Goal: Information Seeking & Learning: Learn about a topic

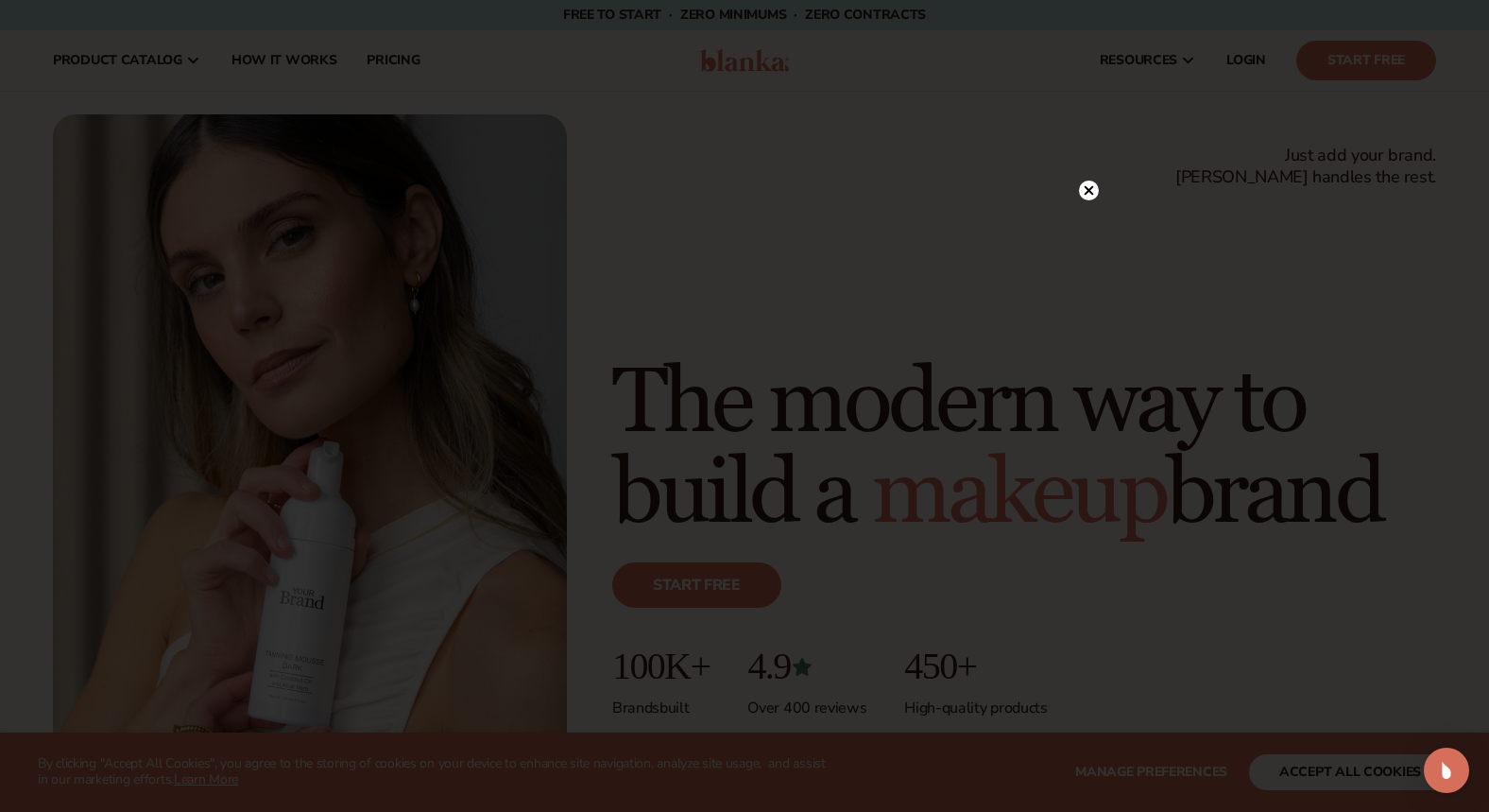
click at [1087, 202] on div at bounding box center [1089, 190] width 20 height 33
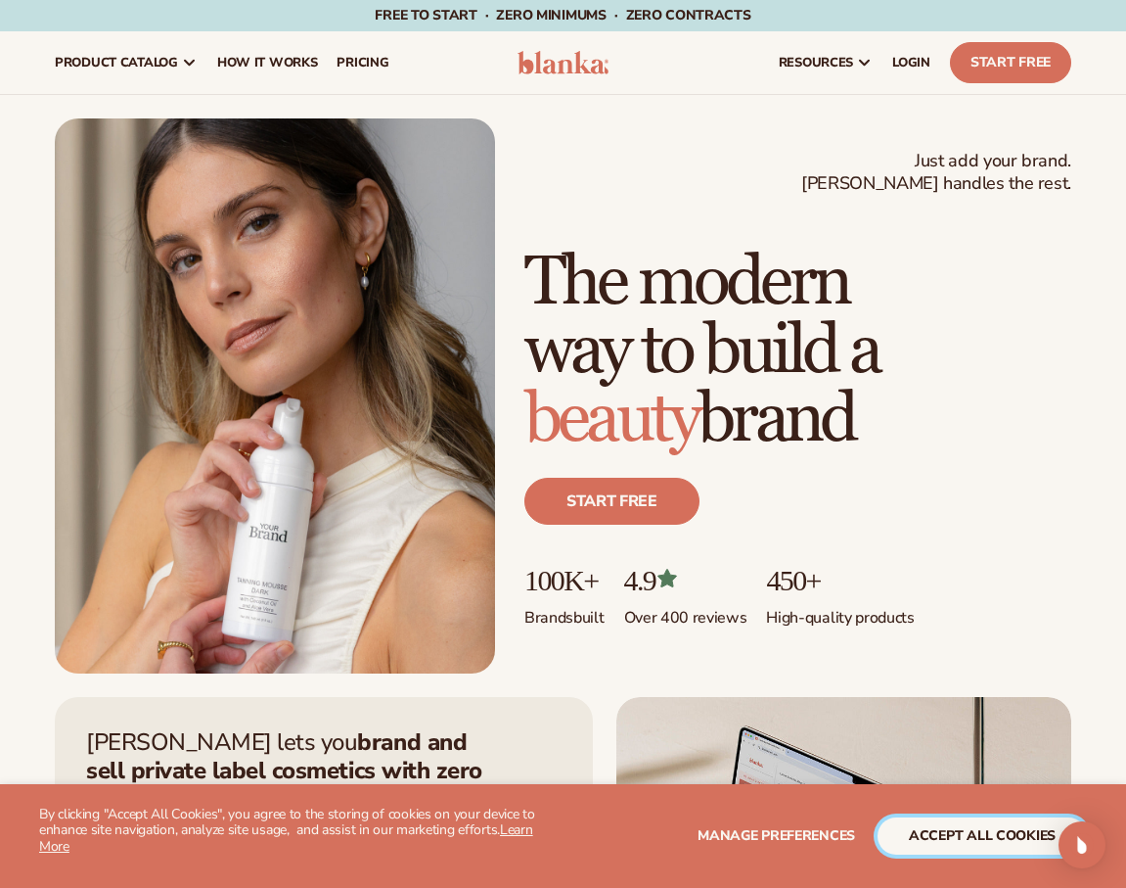
click at [997, 837] on button "accept all cookies" at bounding box center [982, 835] width 209 height 37
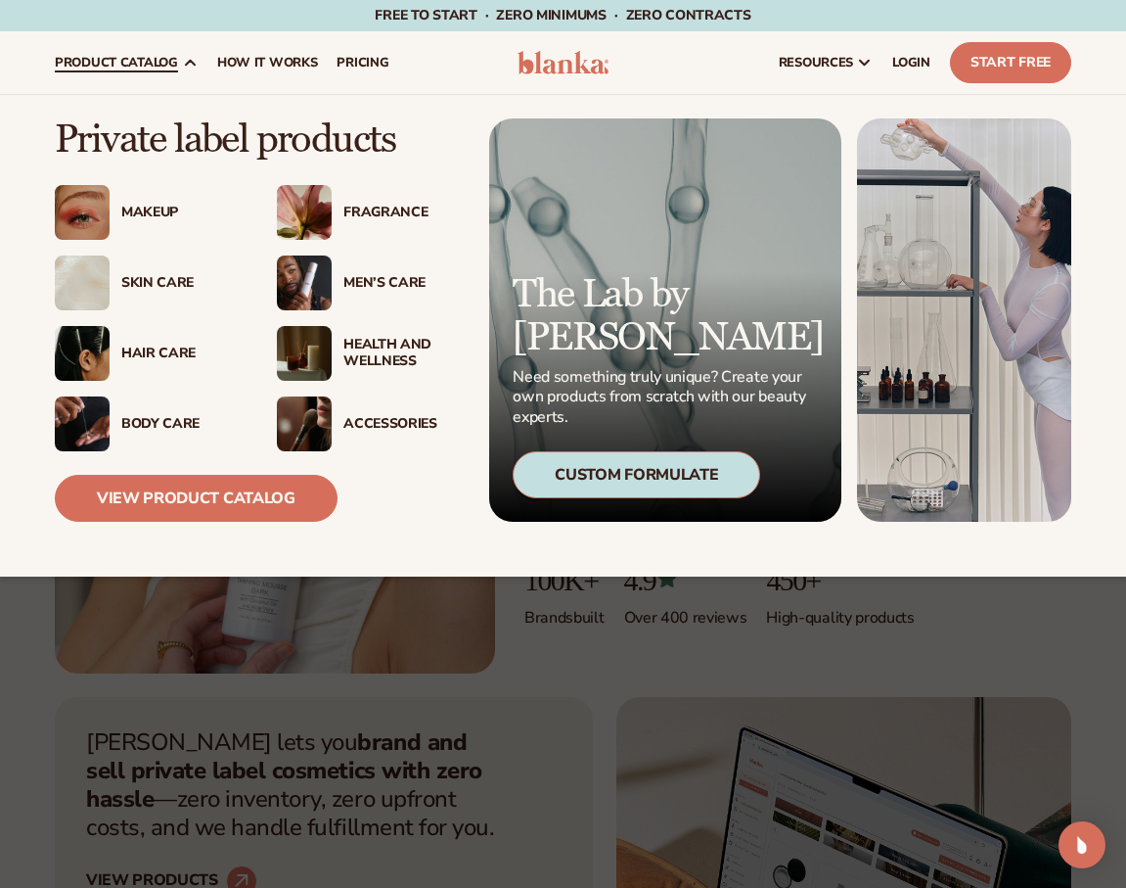
click at [158, 227] on div "Makeup" at bounding box center [146, 212] width 183 height 55
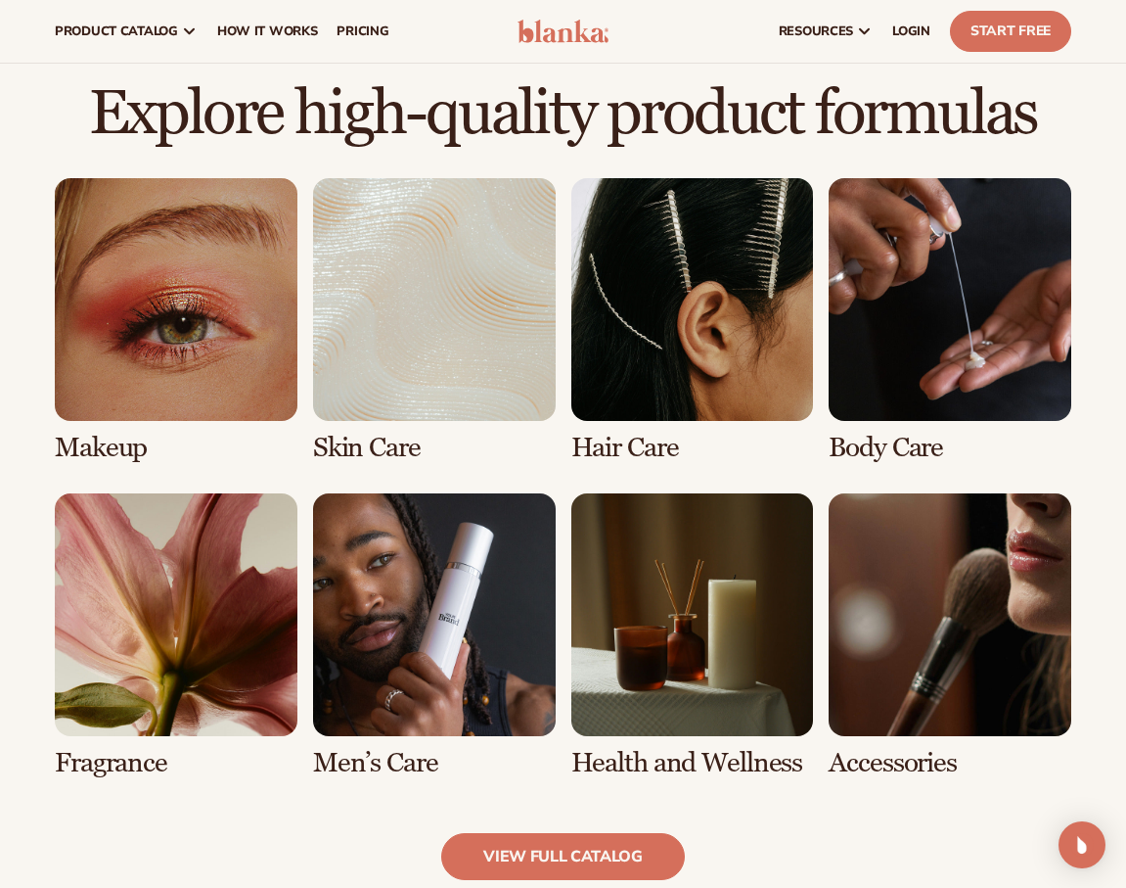
scroll to position [1282, 0]
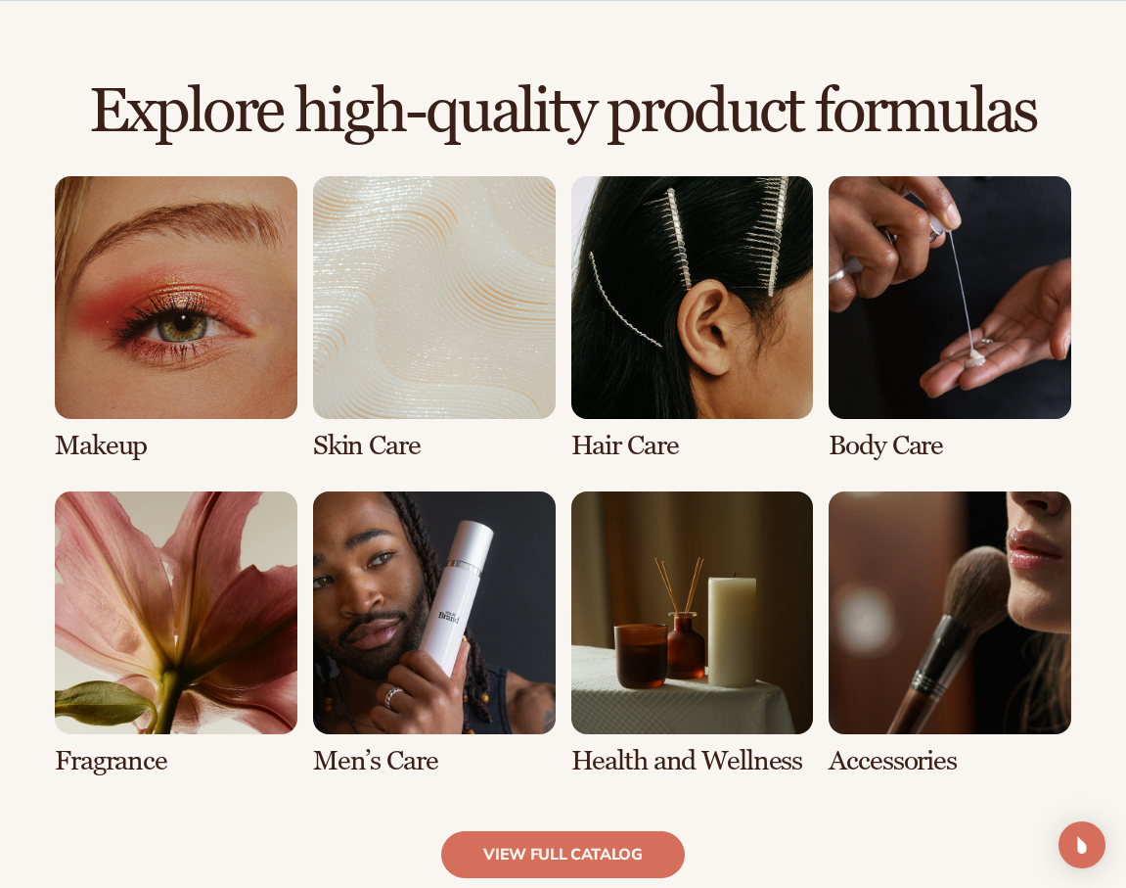
click at [220, 414] on link "1 / 8" at bounding box center [176, 318] width 243 height 285
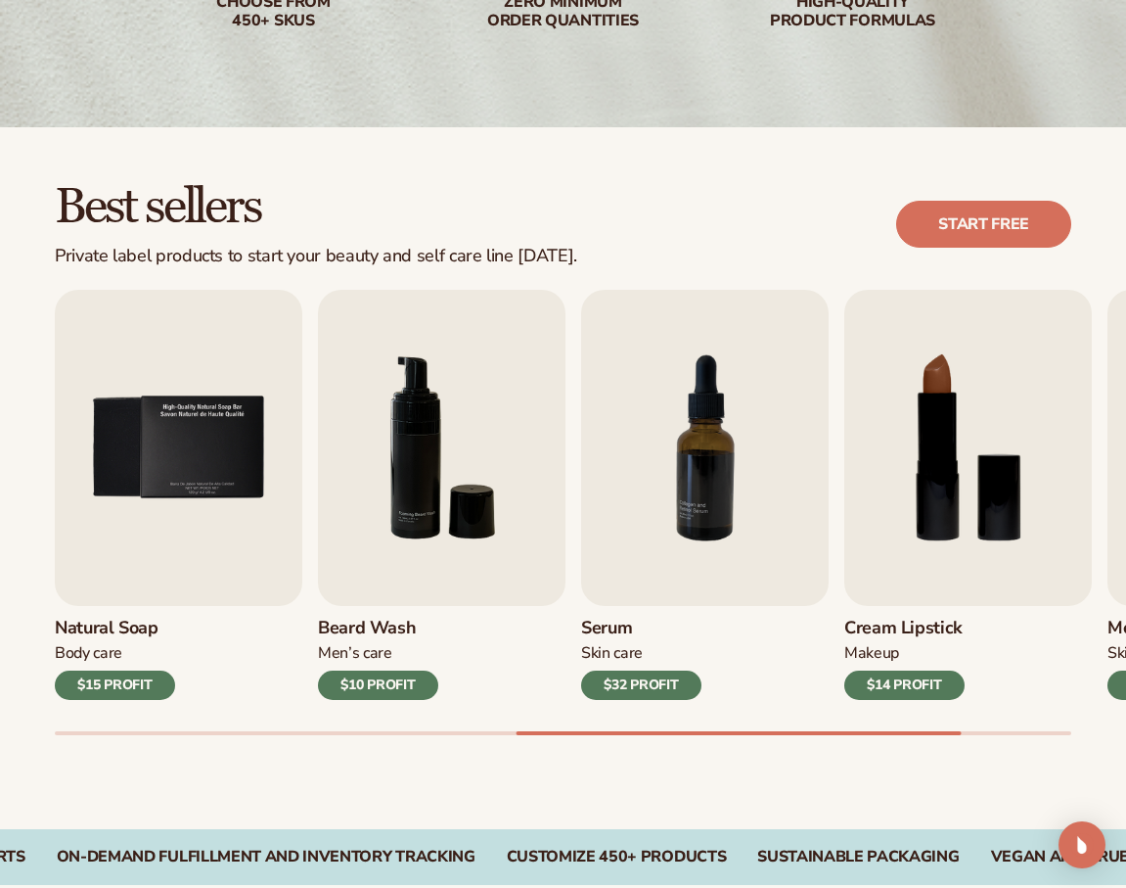
scroll to position [658, 0]
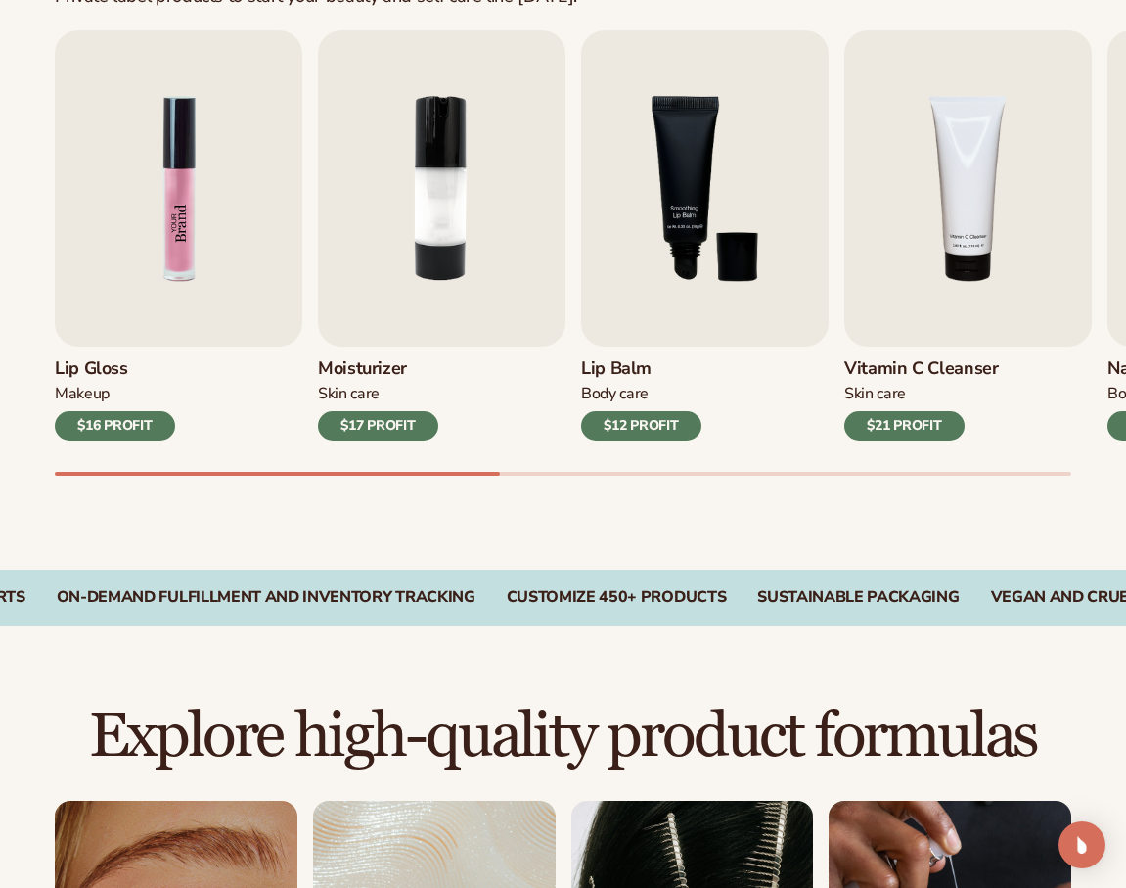
click at [164, 289] on img "1 / 9" at bounding box center [179, 188] width 248 height 316
click at [152, 328] on img "1 / 9" at bounding box center [179, 188] width 248 height 316
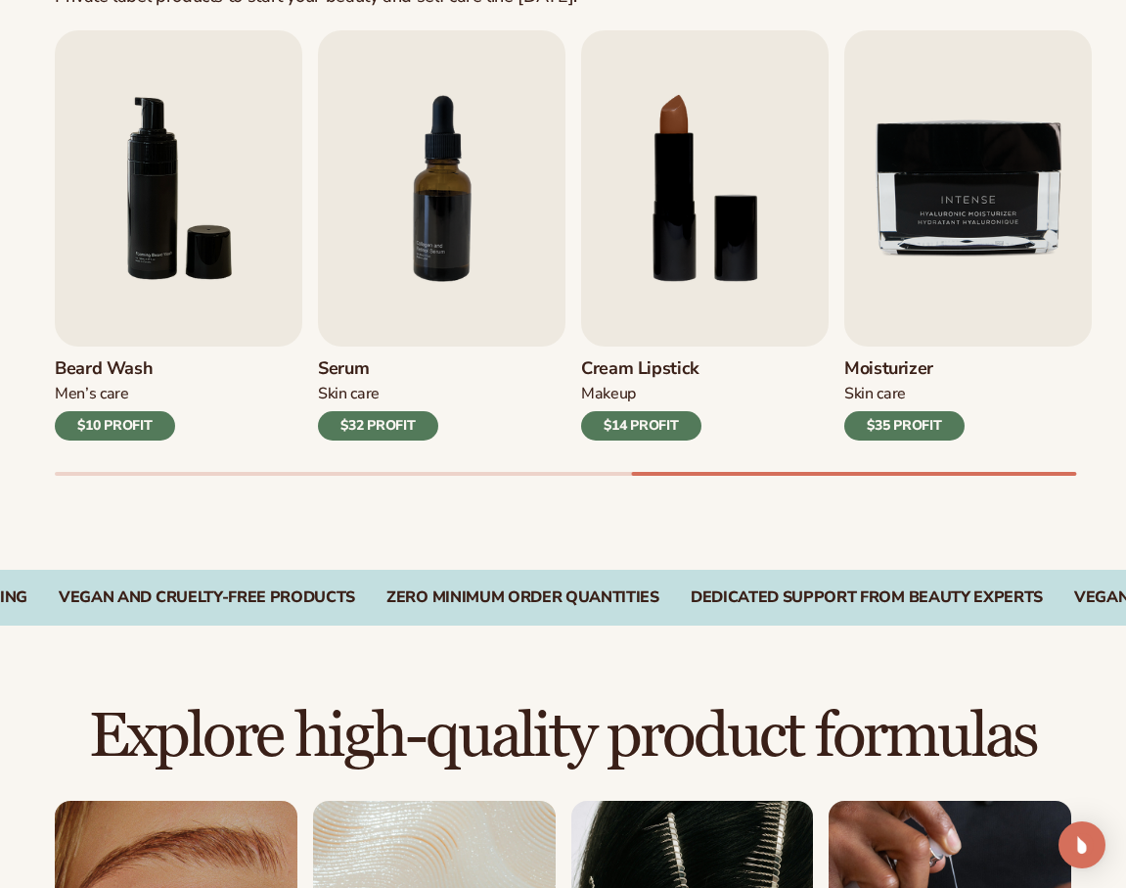
click at [651, 367] on h3 "Cream Lipstick" at bounding box center [641, 369] width 120 height 22
click at [652, 432] on div "$14 PROFIT" at bounding box center [641, 425] width 120 height 29
click at [660, 155] on img "8 / 9" at bounding box center [705, 188] width 248 height 316
click at [685, 201] on img "8 / 9" at bounding box center [705, 188] width 248 height 316
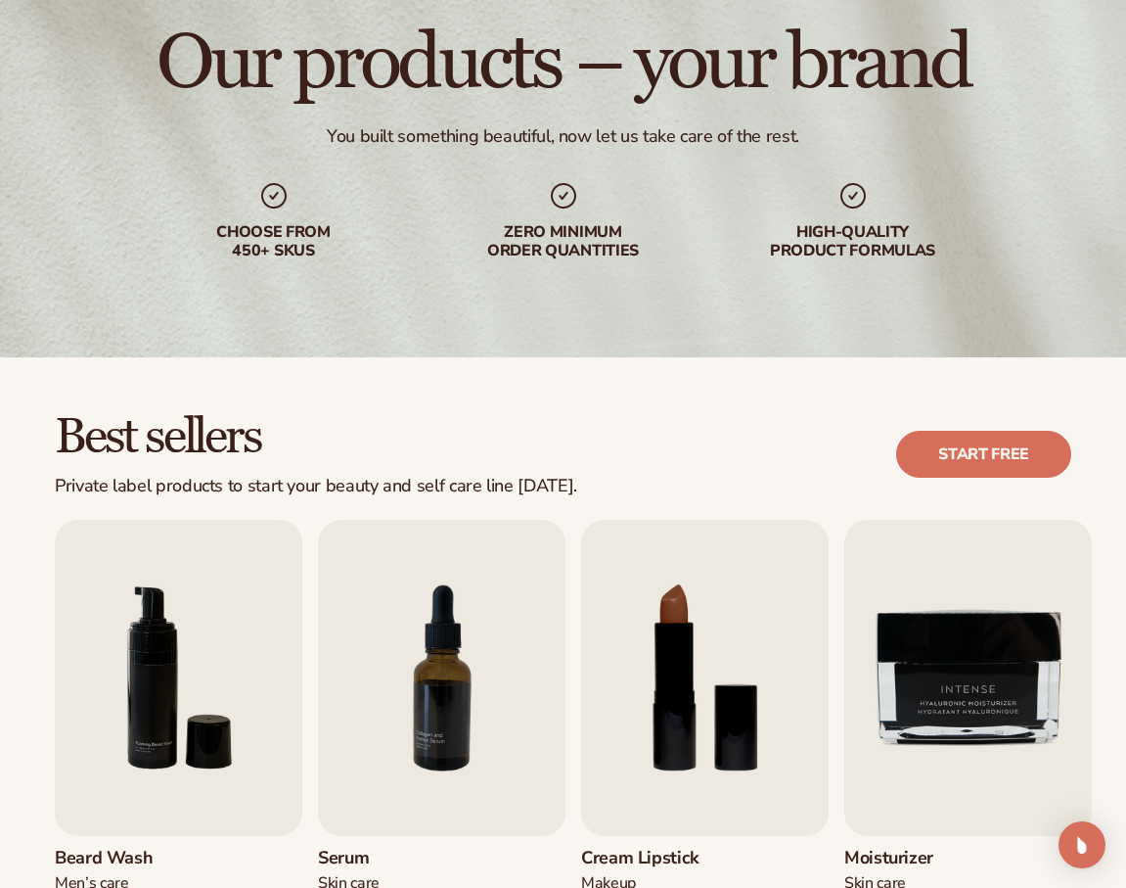
scroll to position [0, 0]
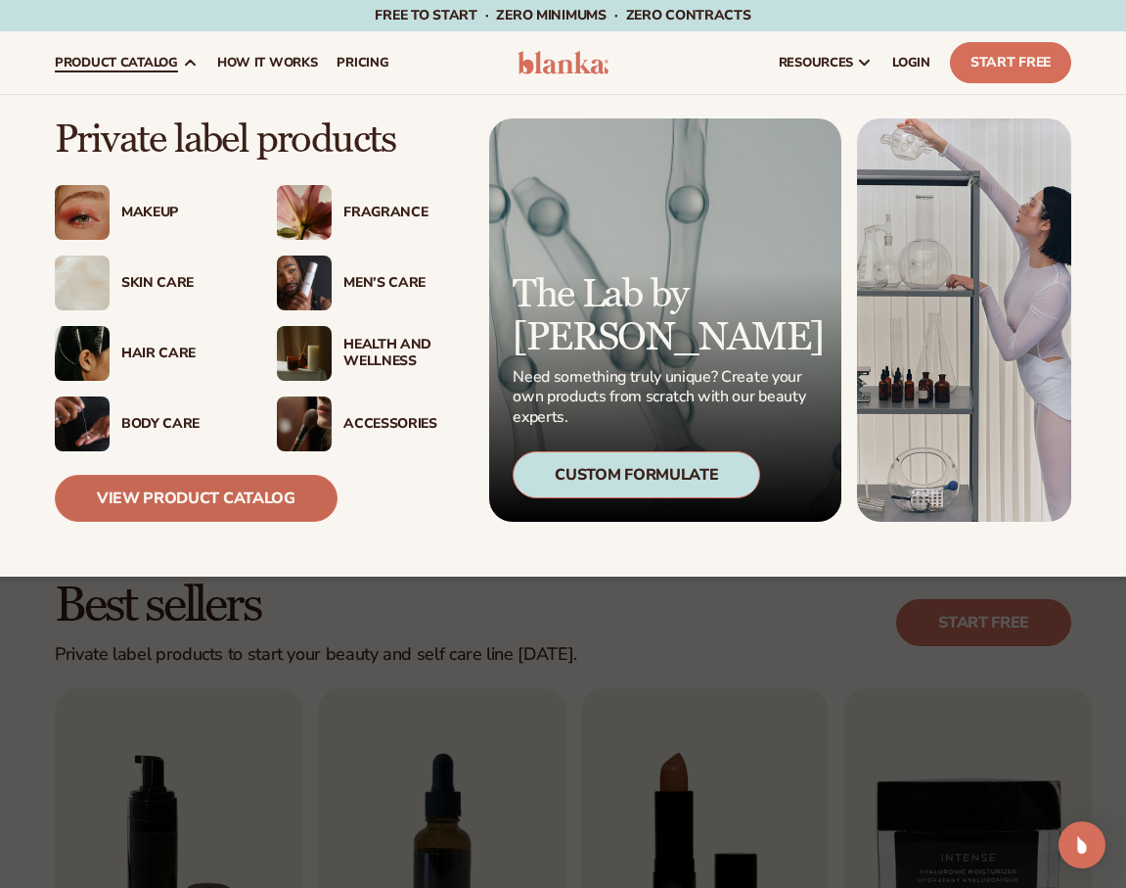
click at [218, 490] on link "View Product Catalog" at bounding box center [196, 498] width 283 height 47
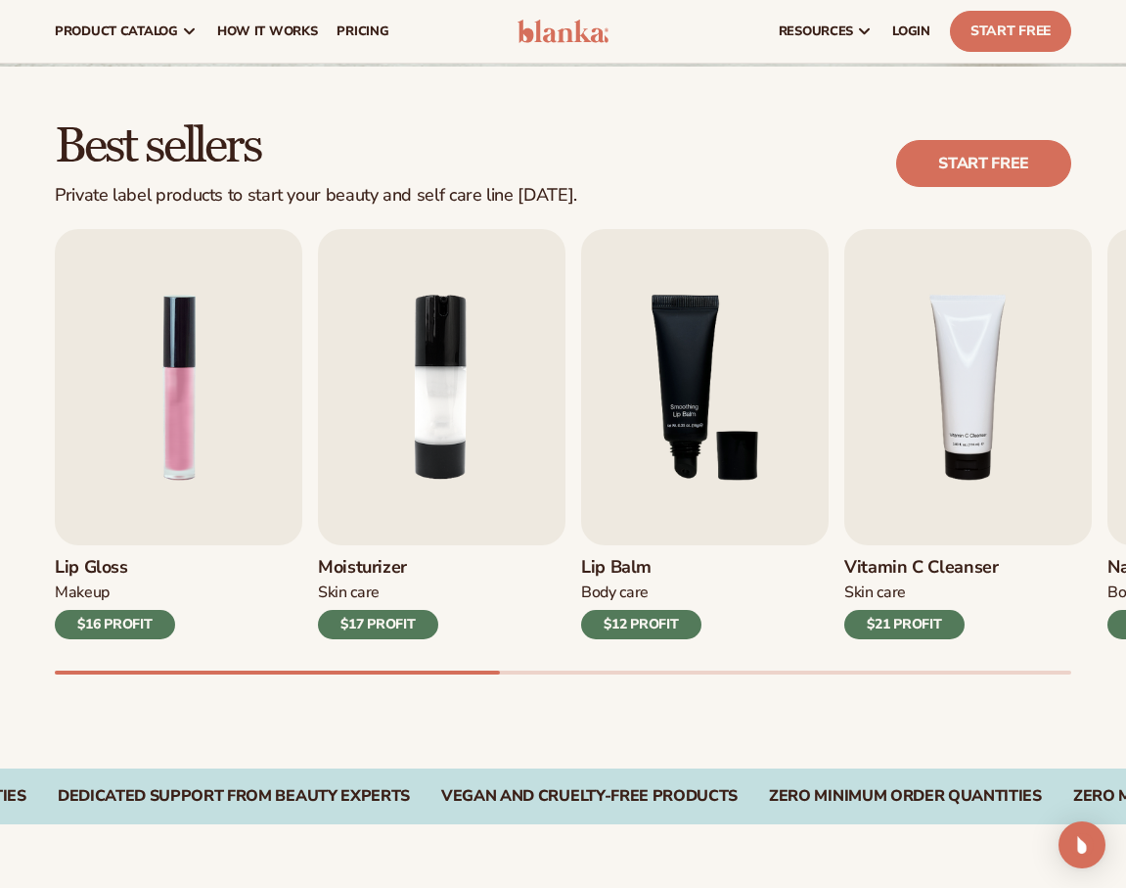
scroll to position [438, 0]
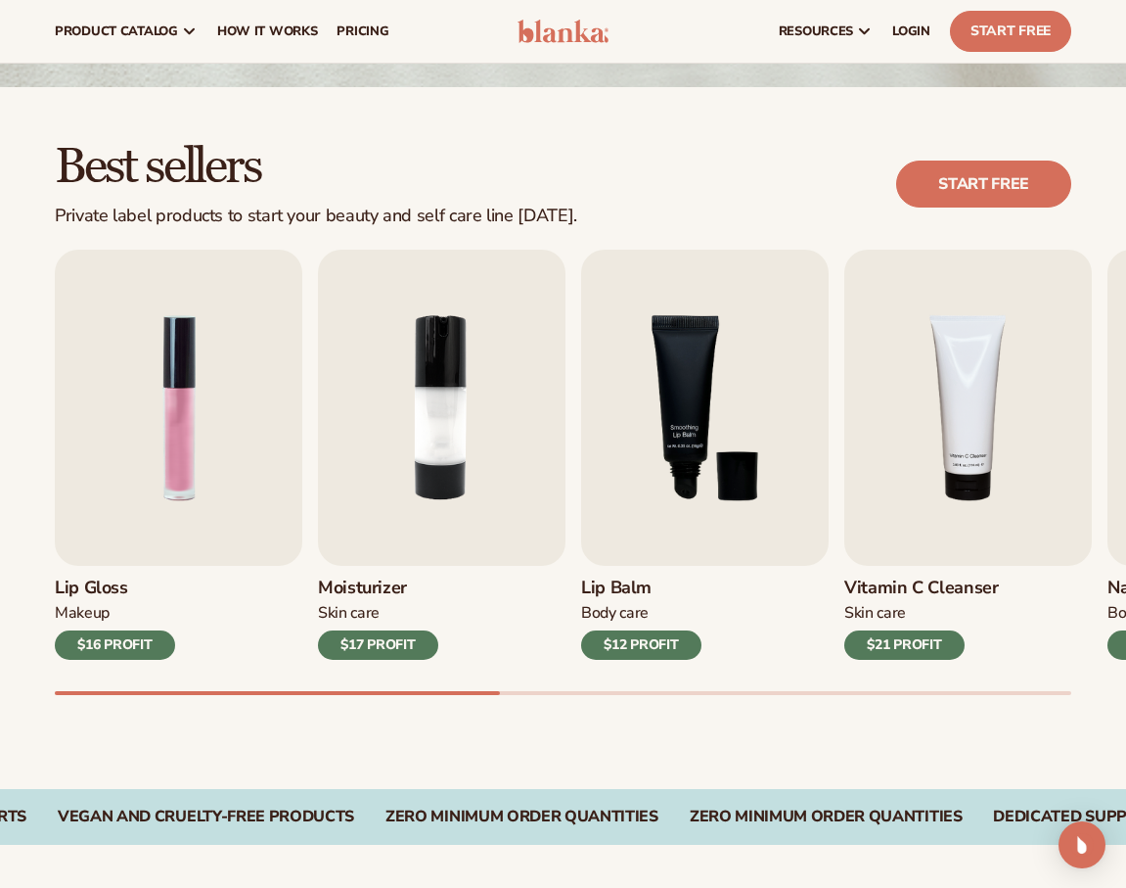
click at [121, 581] on h3 "Lip Gloss" at bounding box center [115, 588] width 120 height 22
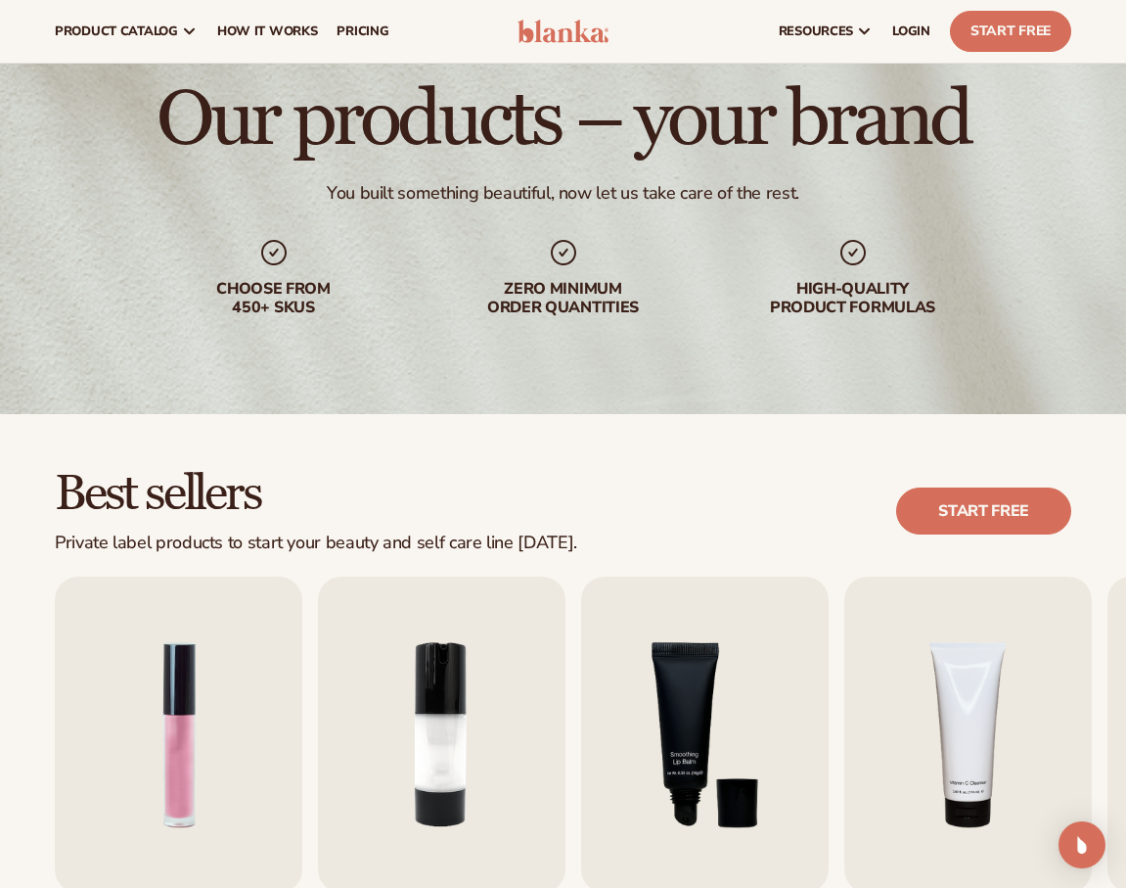
scroll to position [0, 0]
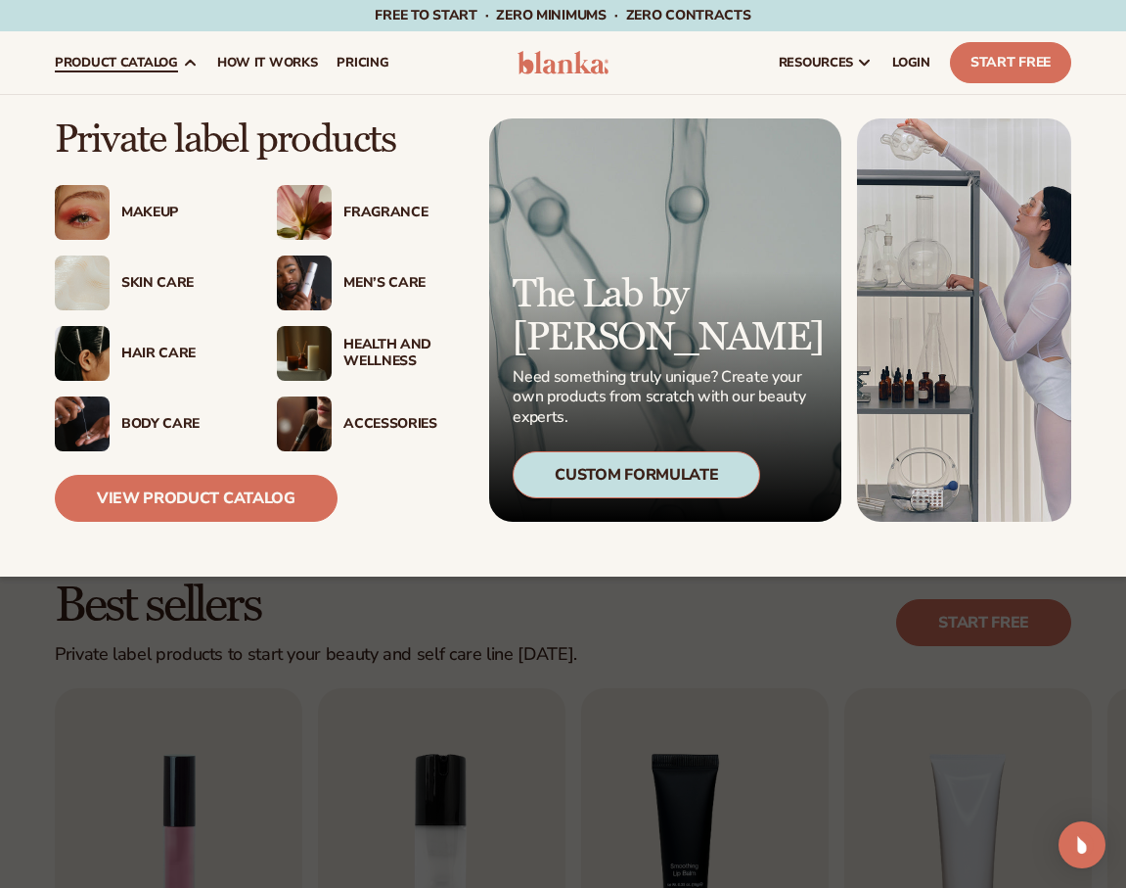
click at [144, 219] on div "Makeup" at bounding box center [179, 213] width 116 height 17
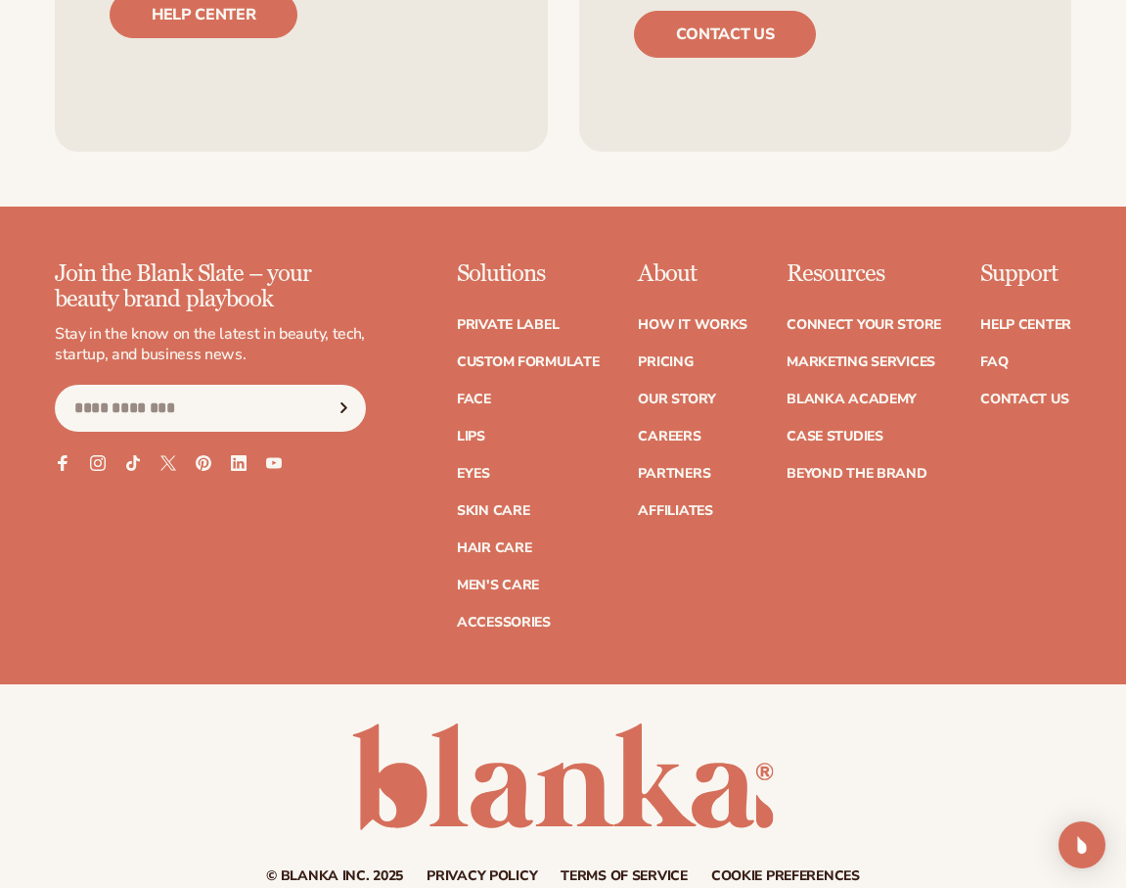
scroll to position [3274, 0]
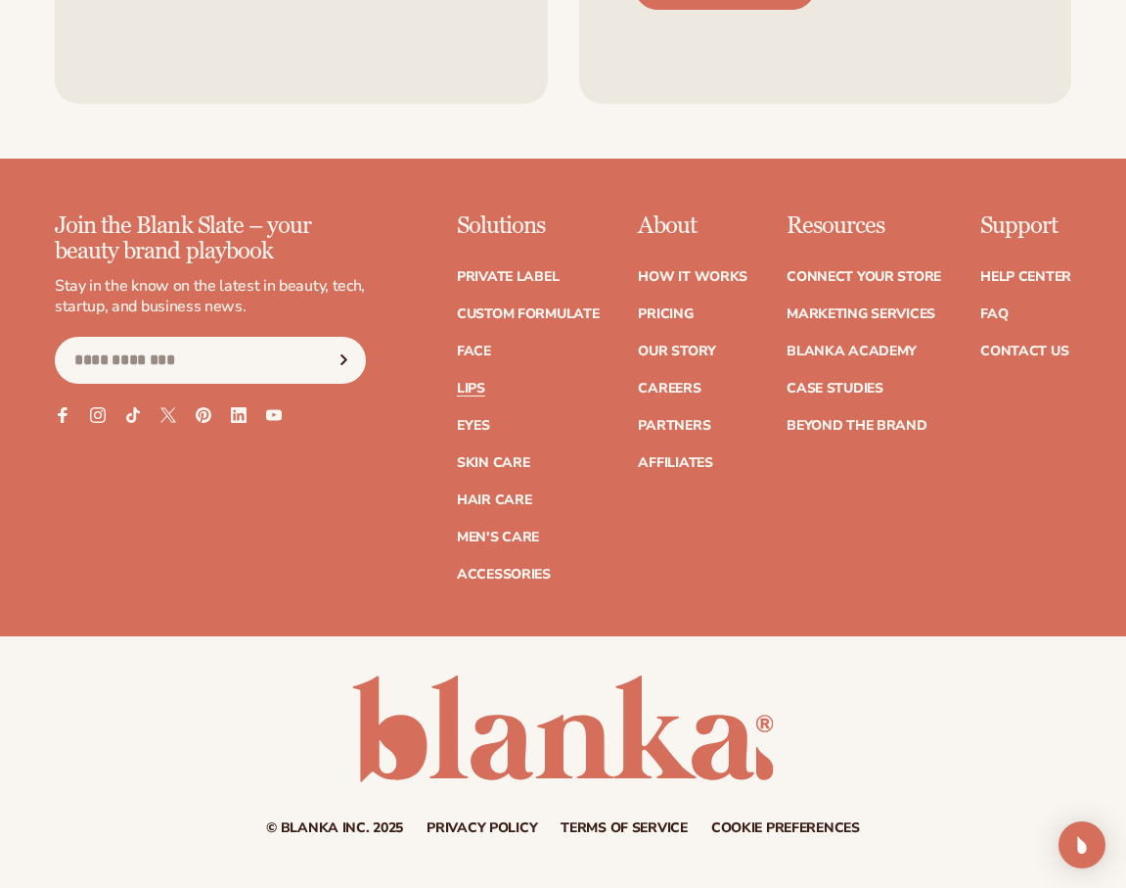
click at [476, 382] on link "Lips" at bounding box center [471, 389] width 28 height 14
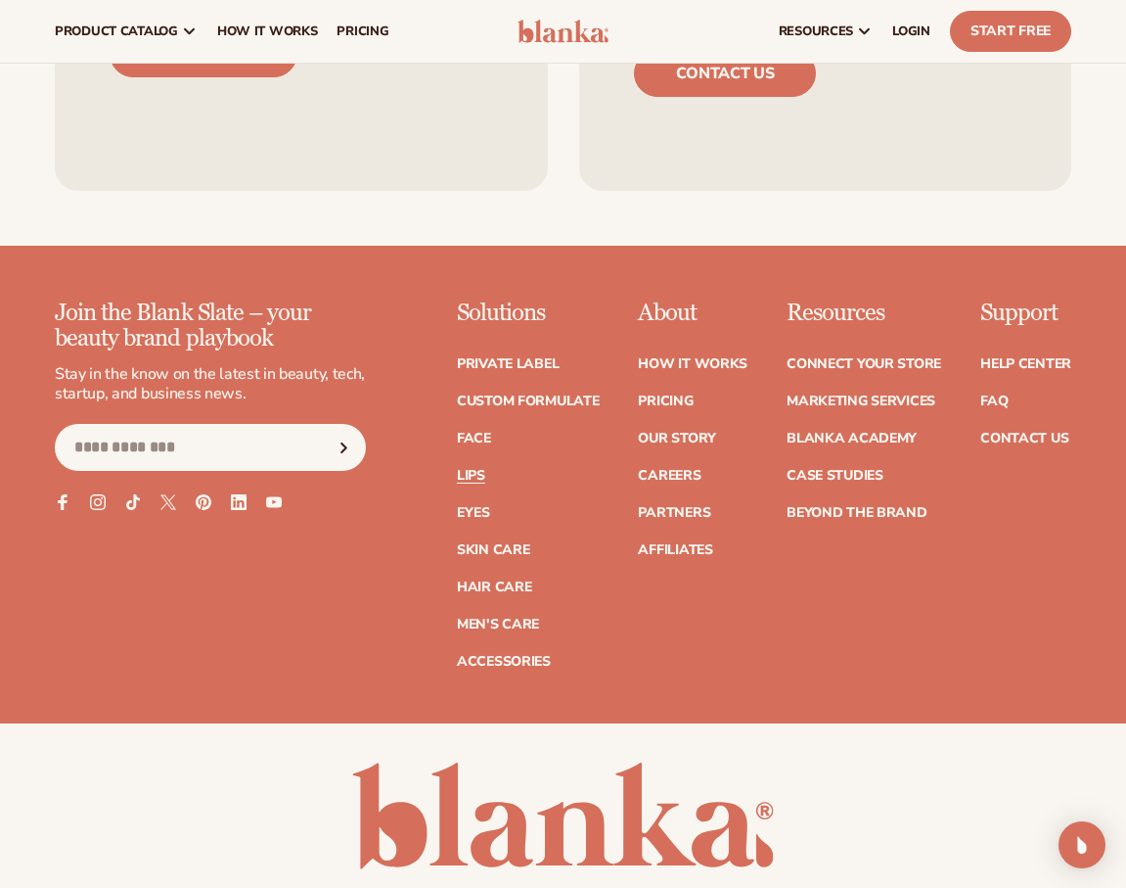
scroll to position [3540, 0]
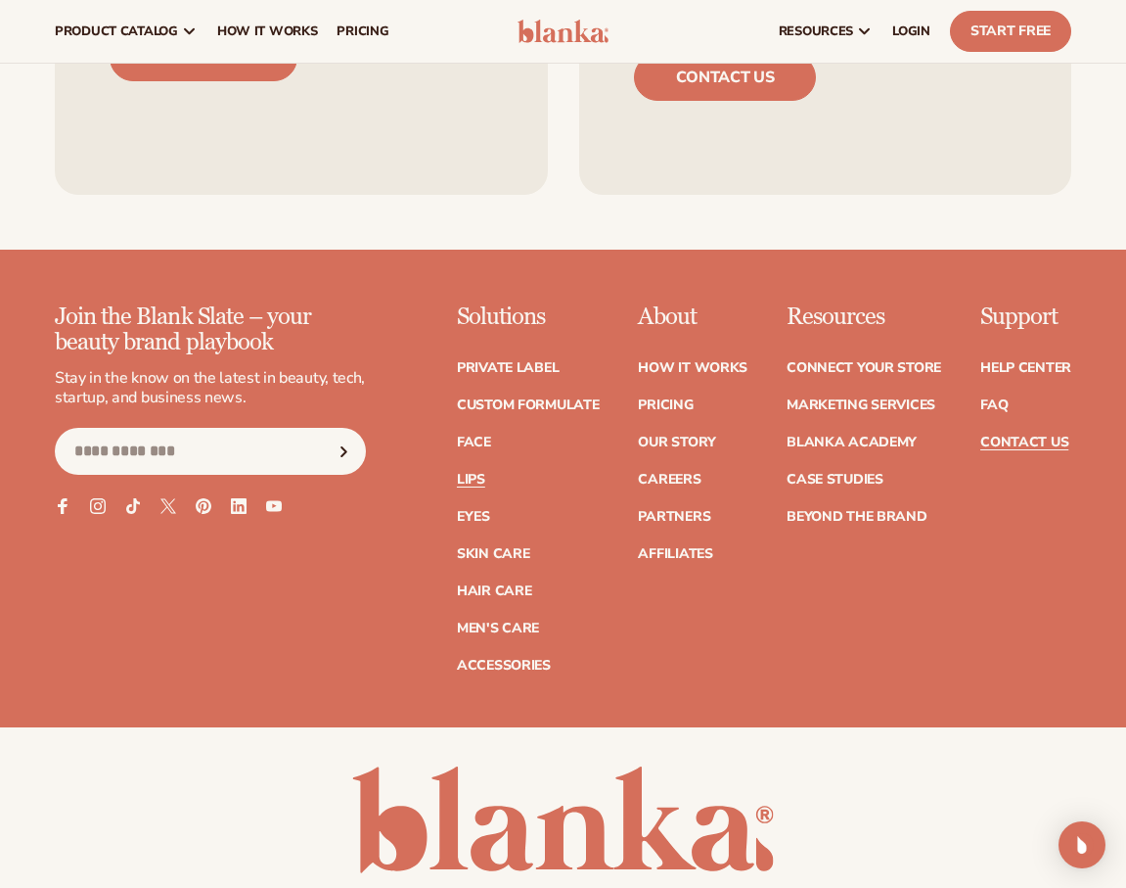
click at [1020, 435] on link "Contact Us" at bounding box center [1025, 442] width 88 height 14
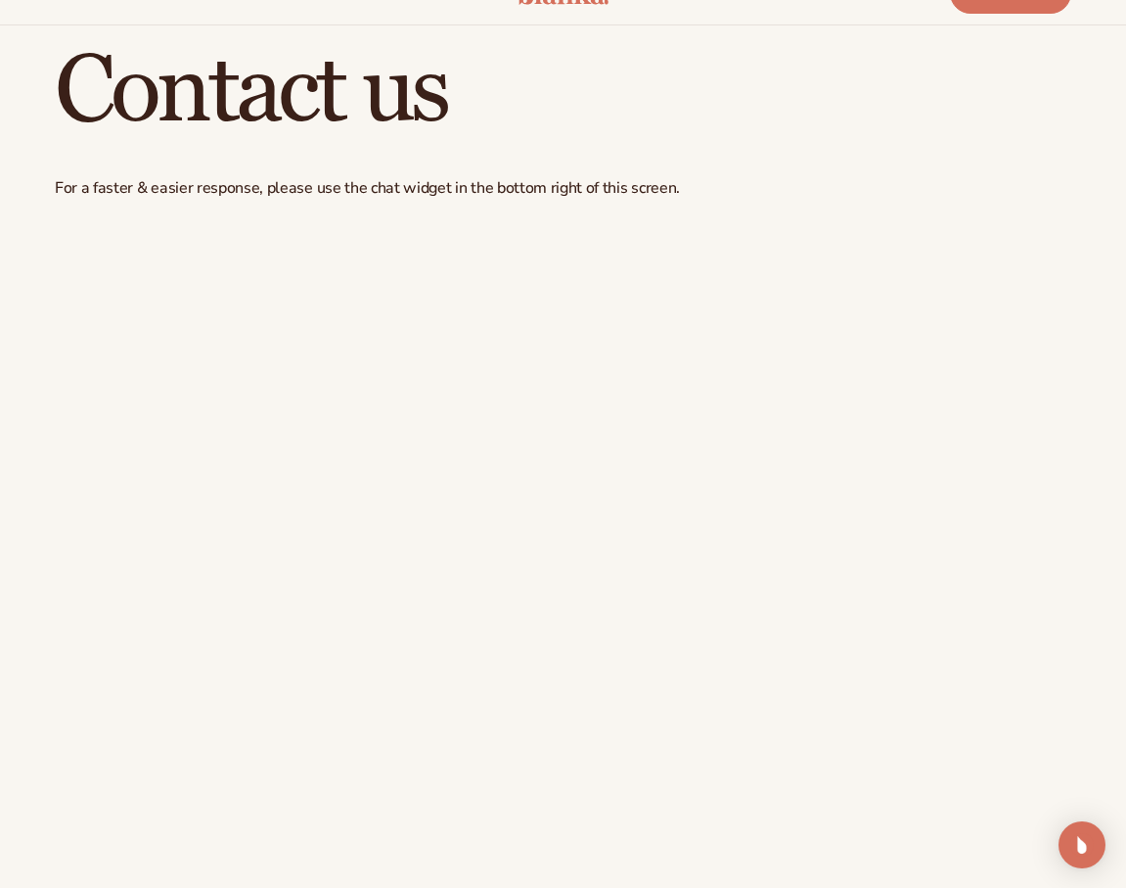
scroll to position [93, 0]
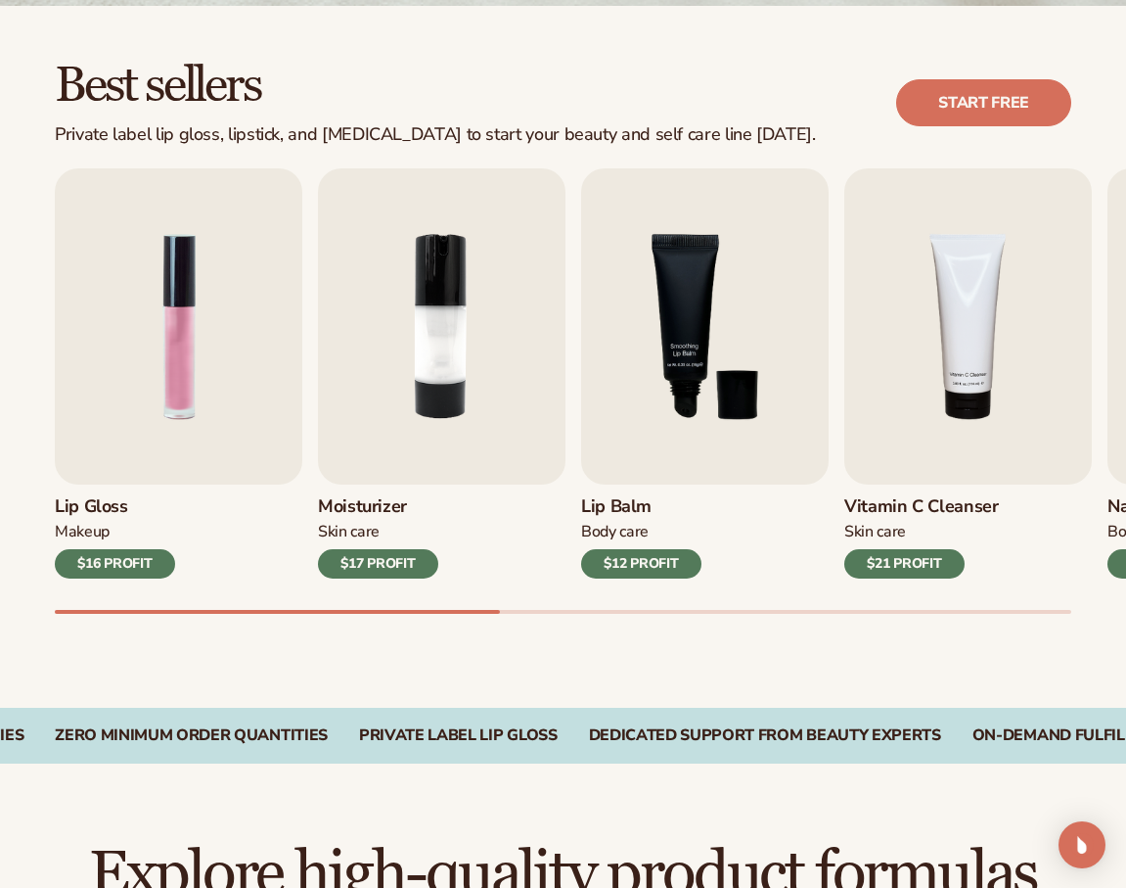
scroll to position [552, 0]
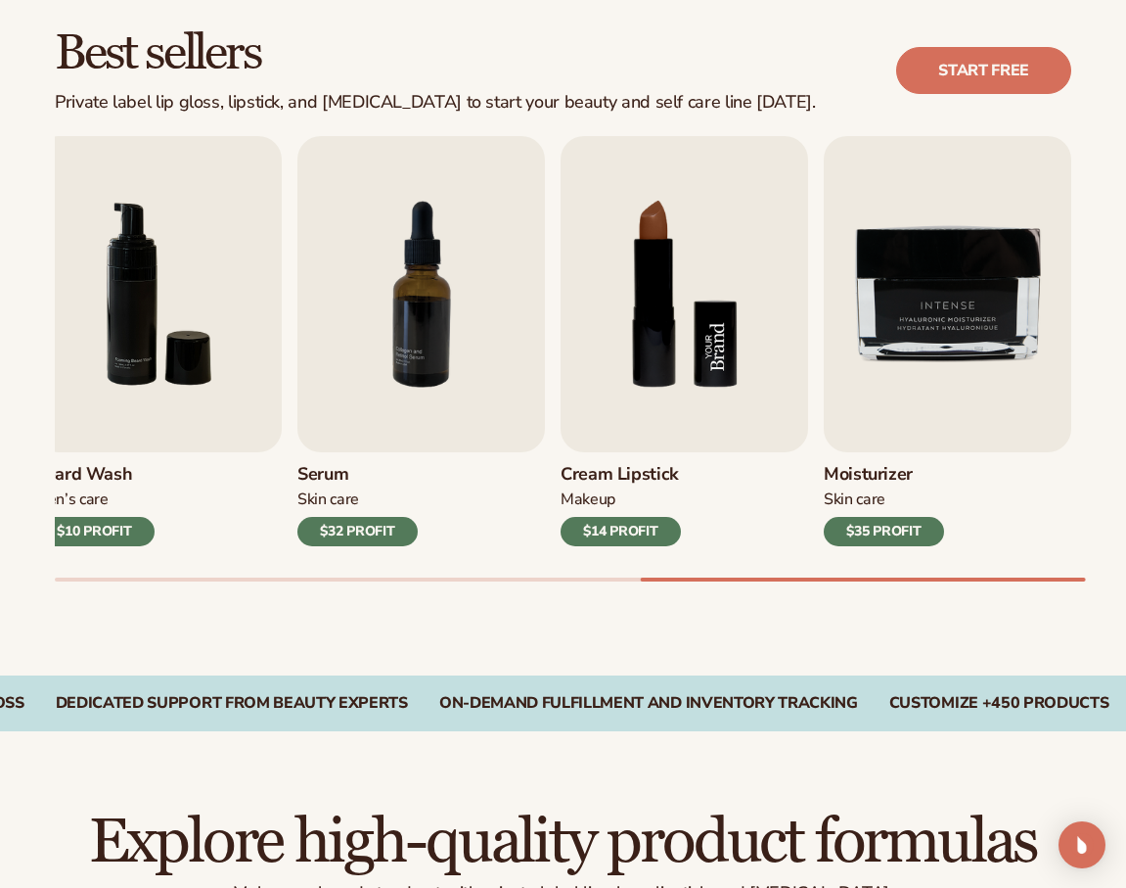
click at [675, 369] on img "8 / 9" at bounding box center [685, 294] width 248 height 316
click at [634, 327] on img "8 / 9" at bounding box center [685, 294] width 248 height 316
click at [728, 347] on img "8 / 9" at bounding box center [685, 294] width 248 height 316
click at [632, 525] on div "$14 PROFIT" at bounding box center [621, 531] width 120 height 29
click at [625, 478] on h3 "Cream Lipstick" at bounding box center [621, 475] width 120 height 22
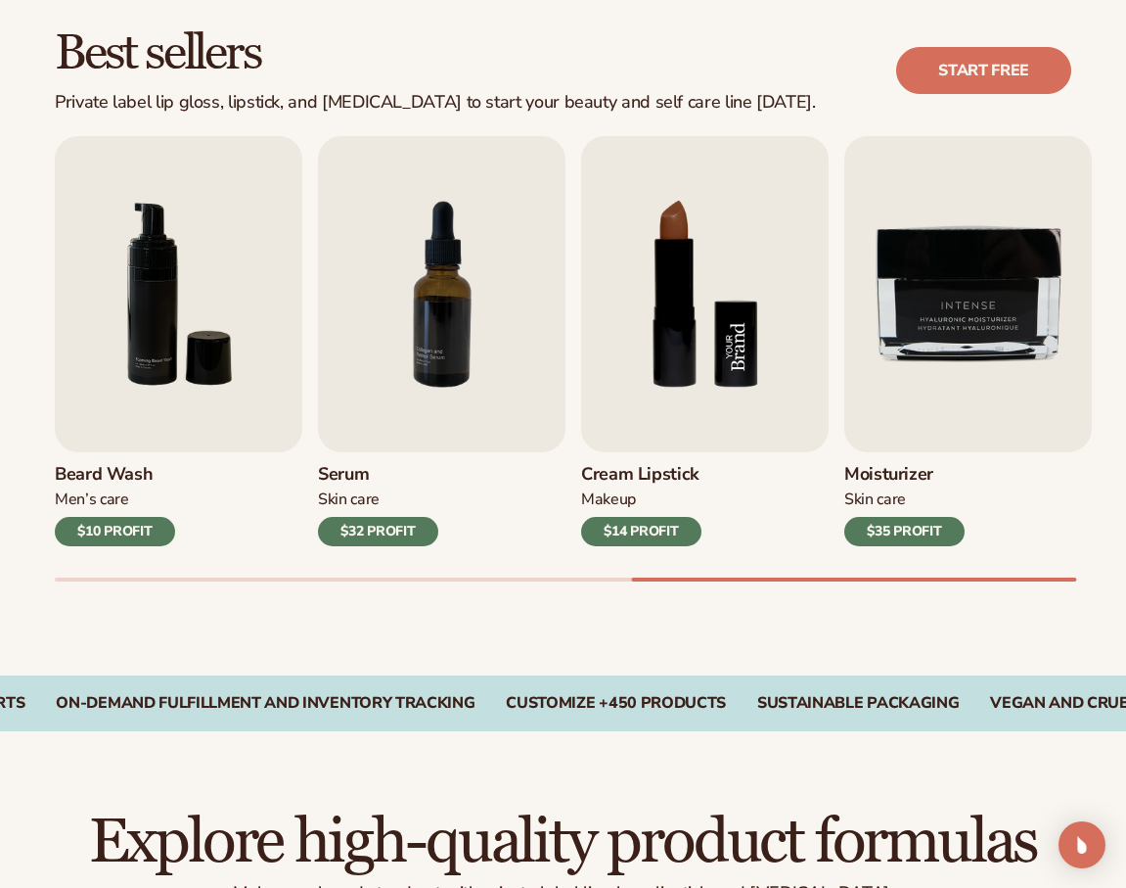
click at [636, 254] on img "8 / 9" at bounding box center [705, 294] width 248 height 316
click at [434, 310] on img "7 / 9" at bounding box center [442, 294] width 248 height 316
click at [712, 319] on img "8 / 9" at bounding box center [705, 294] width 248 height 316
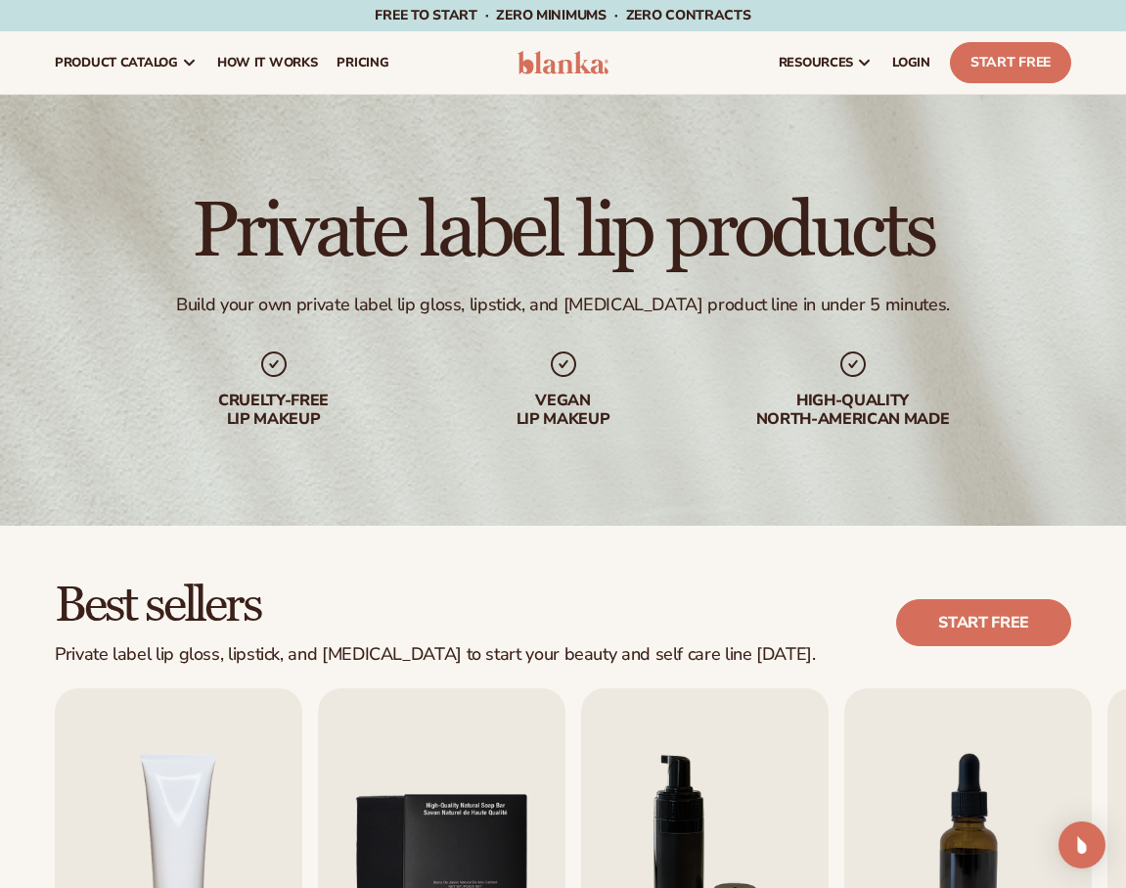
scroll to position [0, 0]
click at [291, 69] on span "How It Works" at bounding box center [267, 63] width 101 height 16
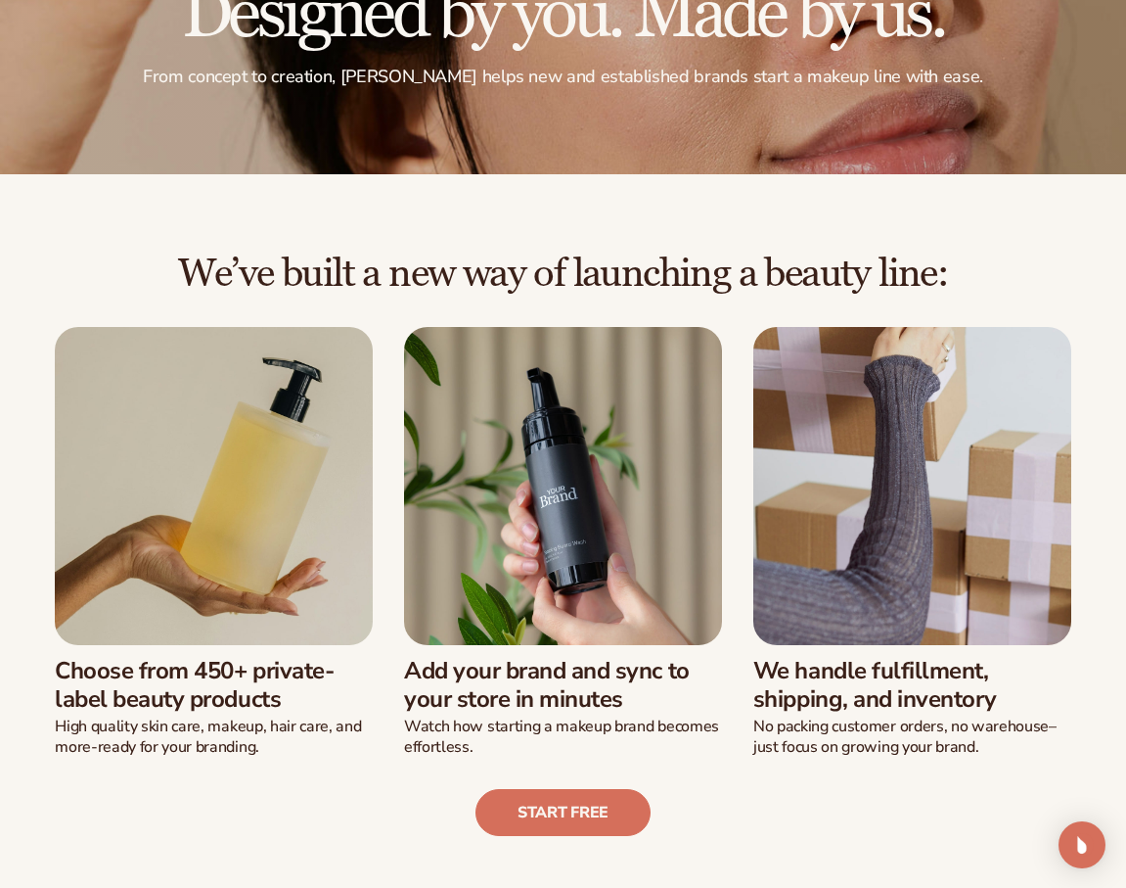
scroll to position [441, 0]
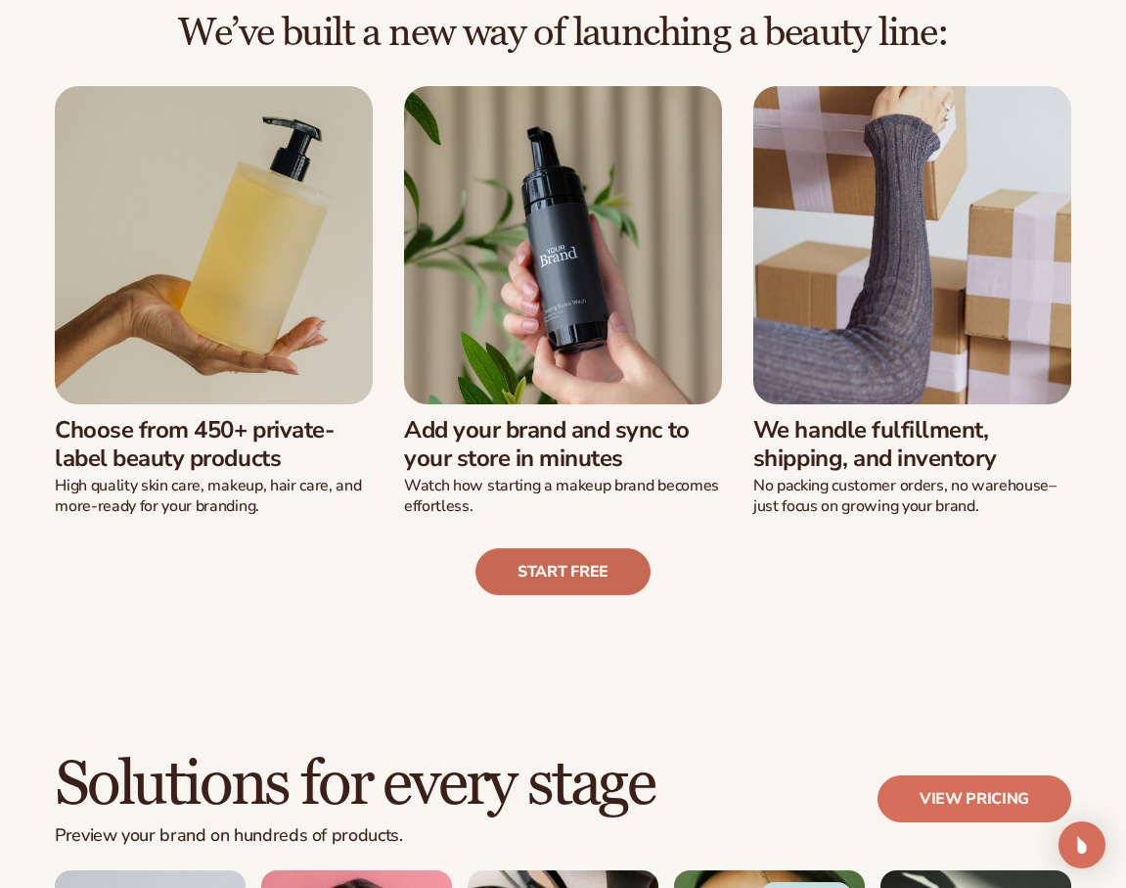
click at [567, 557] on link "Start free" at bounding box center [563, 571] width 175 height 47
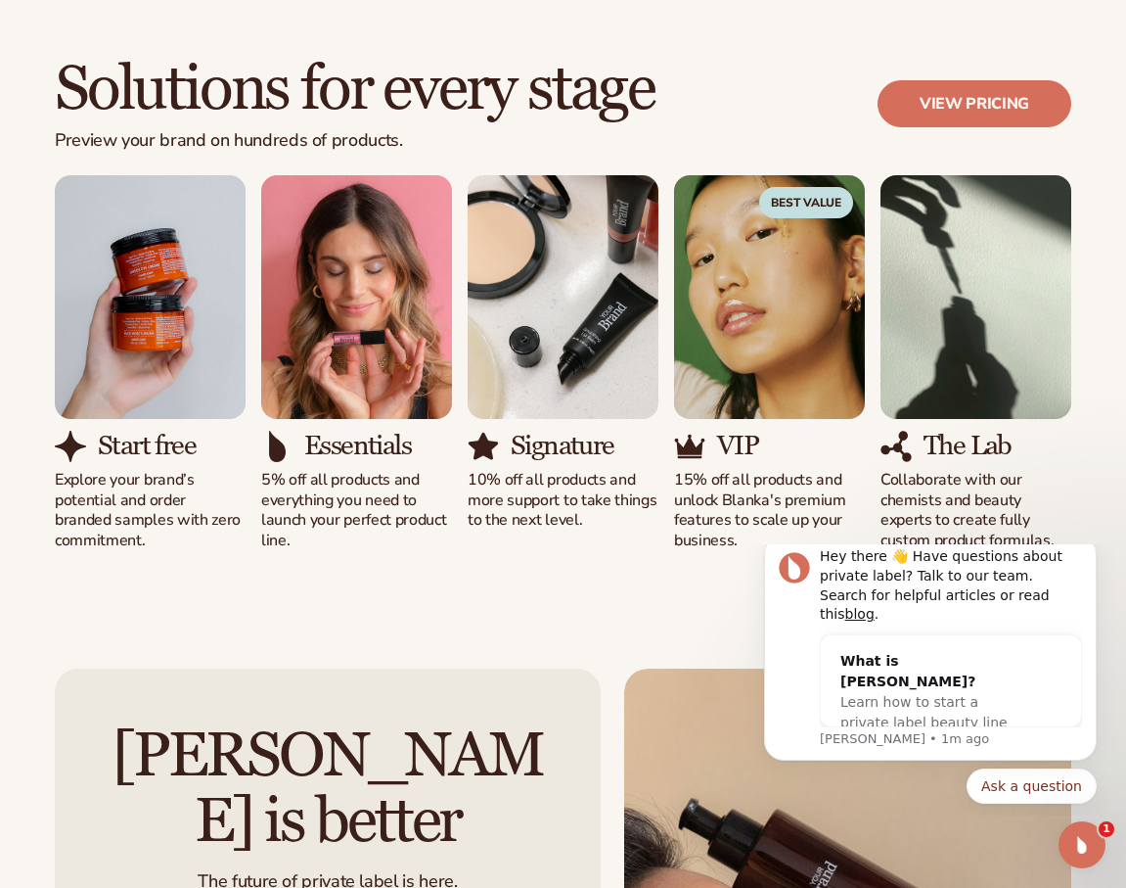
scroll to position [0, 0]
